Goal: Task Accomplishment & Management: Manage account settings

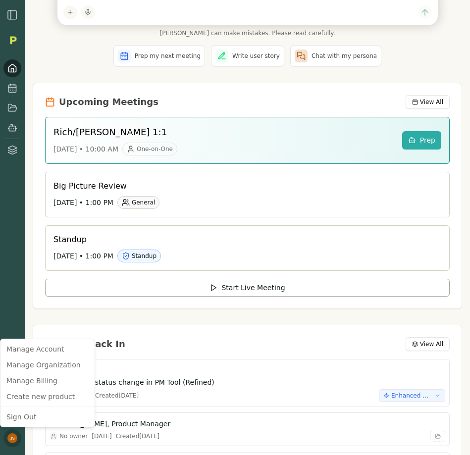
click at [13, 437] on html "Hey [PERSON_NAME] , what are we working on [DATE]? Let [PERSON_NAME], your AI c…" at bounding box center [235, 227] width 470 height 455
click at [61, 273] on html "Hey [PERSON_NAME] , what are we working on [DATE]? Let [PERSON_NAME], your AI c…" at bounding box center [235, 227] width 470 height 455
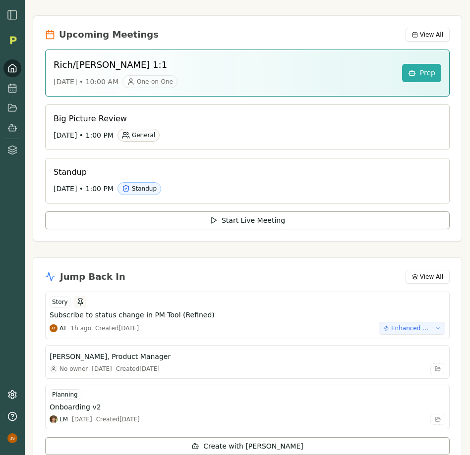
scroll to position [102, 0]
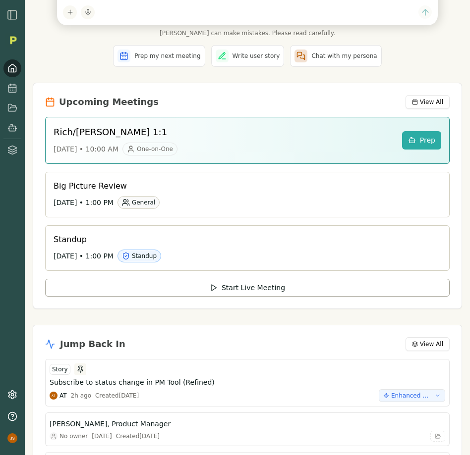
click at [7, 14] on img "button" at bounding box center [12, 15] width 12 height 12
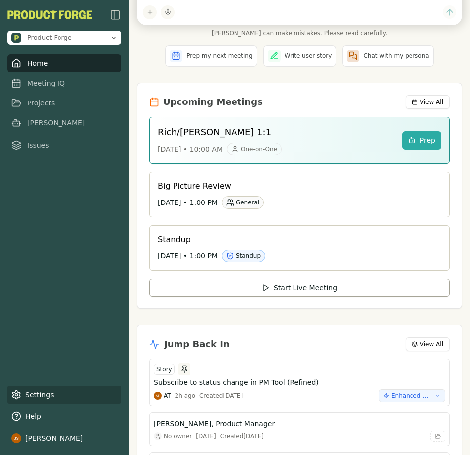
click at [18, 394] on icon at bounding box center [16, 395] width 10 height 10
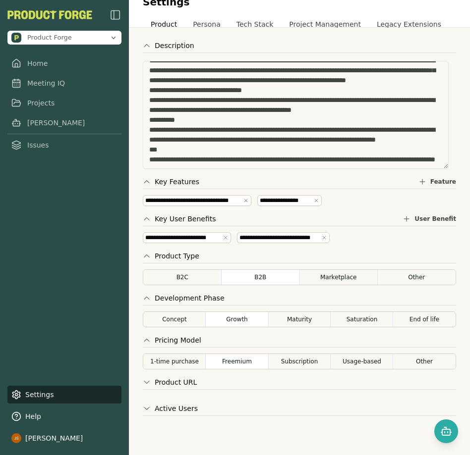
scroll to position [21, 0]
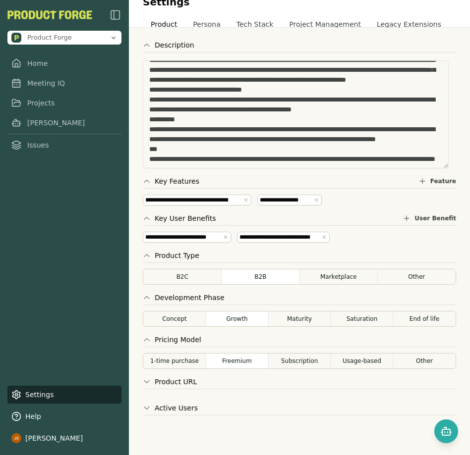
click at [150, 382] on icon at bounding box center [147, 382] width 8 height 8
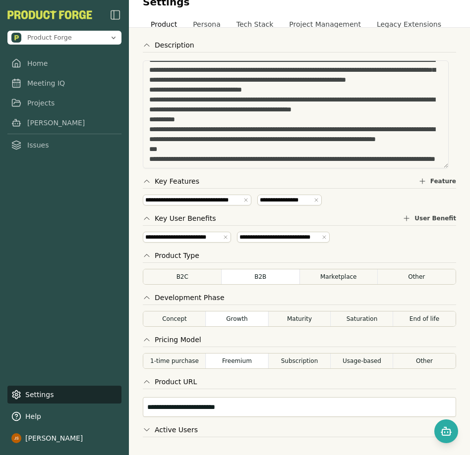
click at [150, 382] on icon at bounding box center [147, 382] width 8 height 8
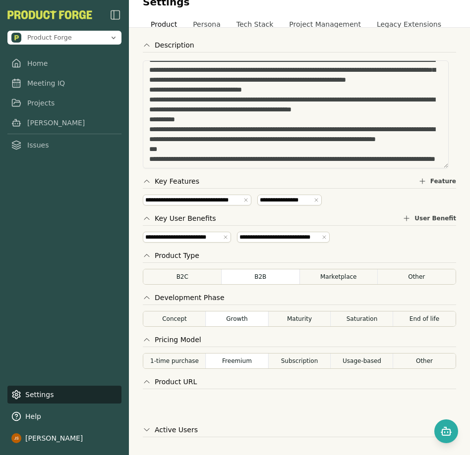
click at [150, 382] on icon at bounding box center [147, 382] width 8 height 8
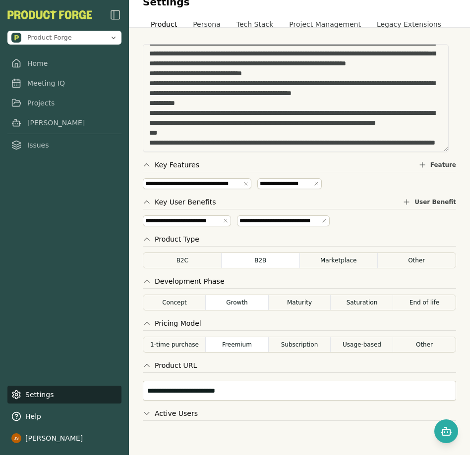
scroll to position [43, 0]
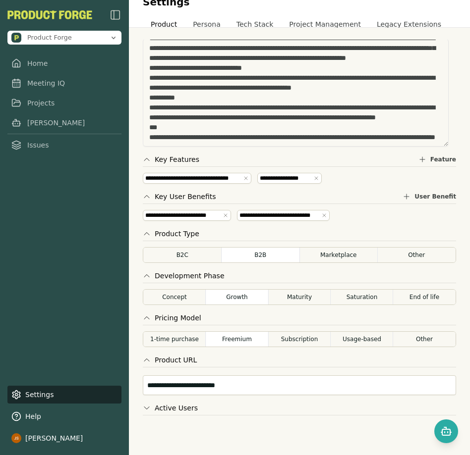
click at [188, 407] on button "Active Users" at bounding box center [170, 408] width 55 height 10
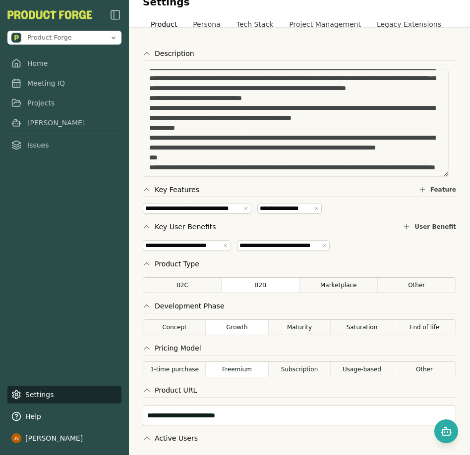
scroll to position [0, 0]
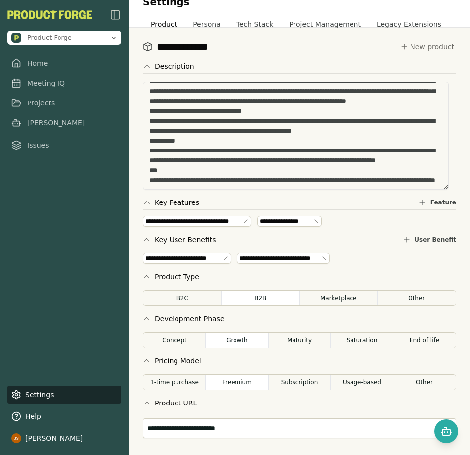
click at [206, 19] on button "Persona" at bounding box center [207, 24] width 44 height 18
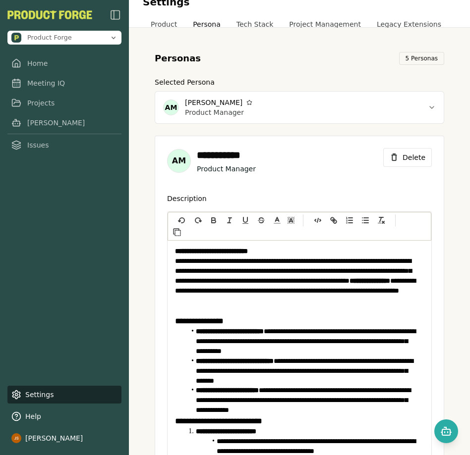
click at [261, 26] on button "Tech Stack" at bounding box center [254, 24] width 53 height 18
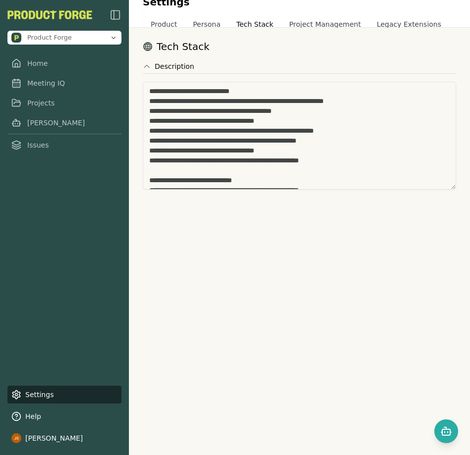
click at [264, 25] on button "Tech Stack" at bounding box center [254, 24] width 53 height 18
click at [208, 22] on button "Persona" at bounding box center [207, 24] width 44 height 18
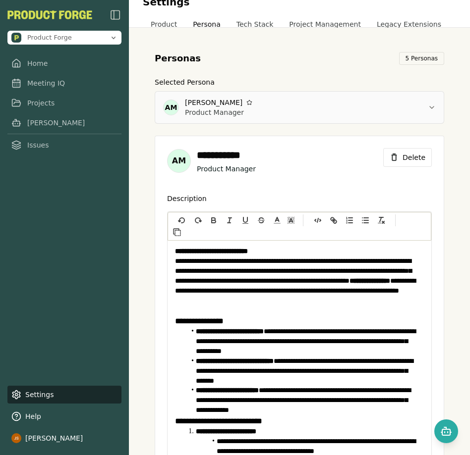
click at [396, 105] on html "**********" at bounding box center [235, 227] width 470 height 455
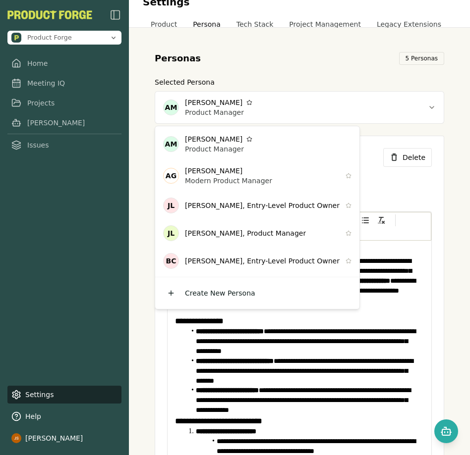
click at [398, 110] on html "**********" at bounding box center [235, 227] width 470 height 455
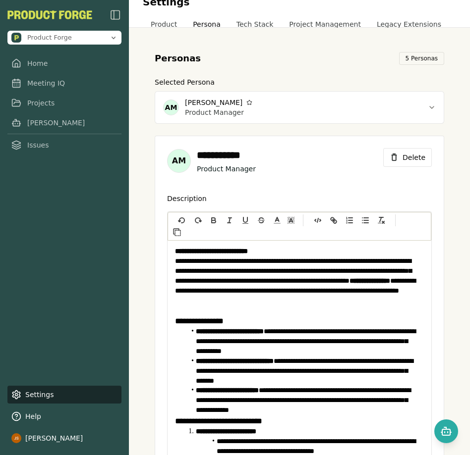
click at [165, 22] on button "Product" at bounding box center [164, 24] width 42 height 18
